Goal: Task Accomplishment & Management: Complete application form

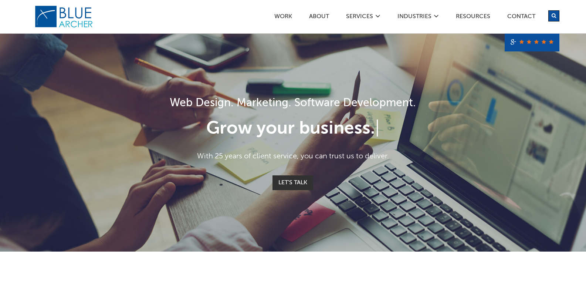
click at [520, 11] on div "Work ABOUT SERVICES Digital Strategy Marketing Web Design & Development Custom …" at bounding box center [359, 16] width 399 height 33
click at [518, 13] on div "Work ABOUT SERVICES Digital Strategy Marketing Web Design & Development Custom …" at bounding box center [359, 16] width 399 height 33
click at [518, 14] on link "Contact" at bounding box center [521, 18] width 29 height 8
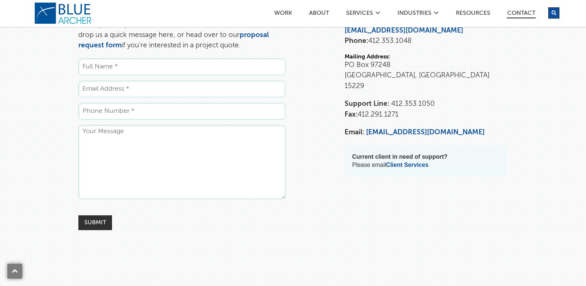
scroll to position [85, 0]
click at [218, 64] on input "Name *" at bounding box center [181, 66] width 207 height 17
type input "[PERSON_NAME]"
type input "[EMAIL_ADDRESS][DOMAIN_NAME]"
type input "16034577761"
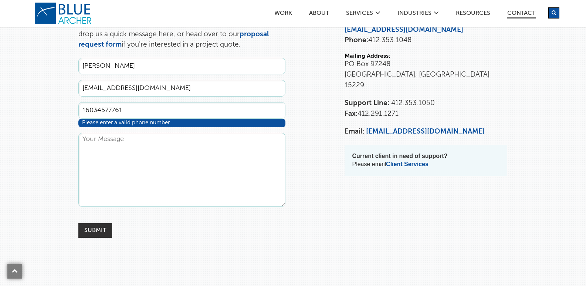
click at [111, 141] on textarea "Comments" at bounding box center [181, 170] width 207 height 74
paste textarea "I’m [PERSON_NAME], Sales Manager at Hollywood Traders LLC. We are a global IT h…"
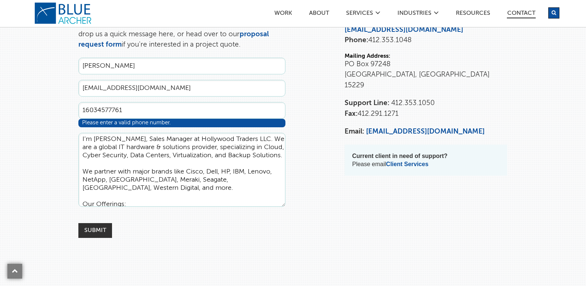
scroll to position [165, 0]
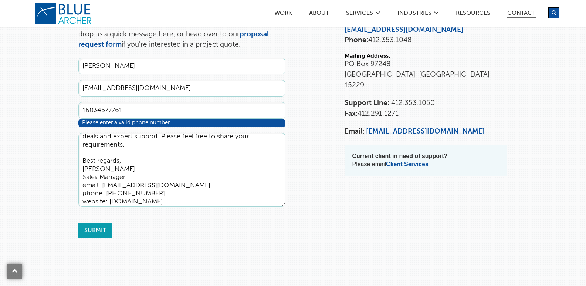
type textarea "I’m [PERSON_NAME], Sales Manager at Hollywood Traders LLC. We are a global IT h…"
click at [102, 231] on input "Submit" at bounding box center [95, 230] width 34 height 15
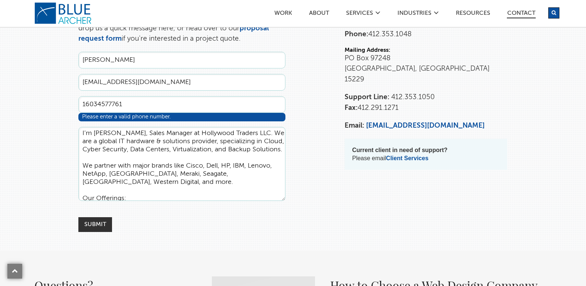
scroll to position [0, 0]
